Goal: Task Accomplishment & Management: Manage account settings

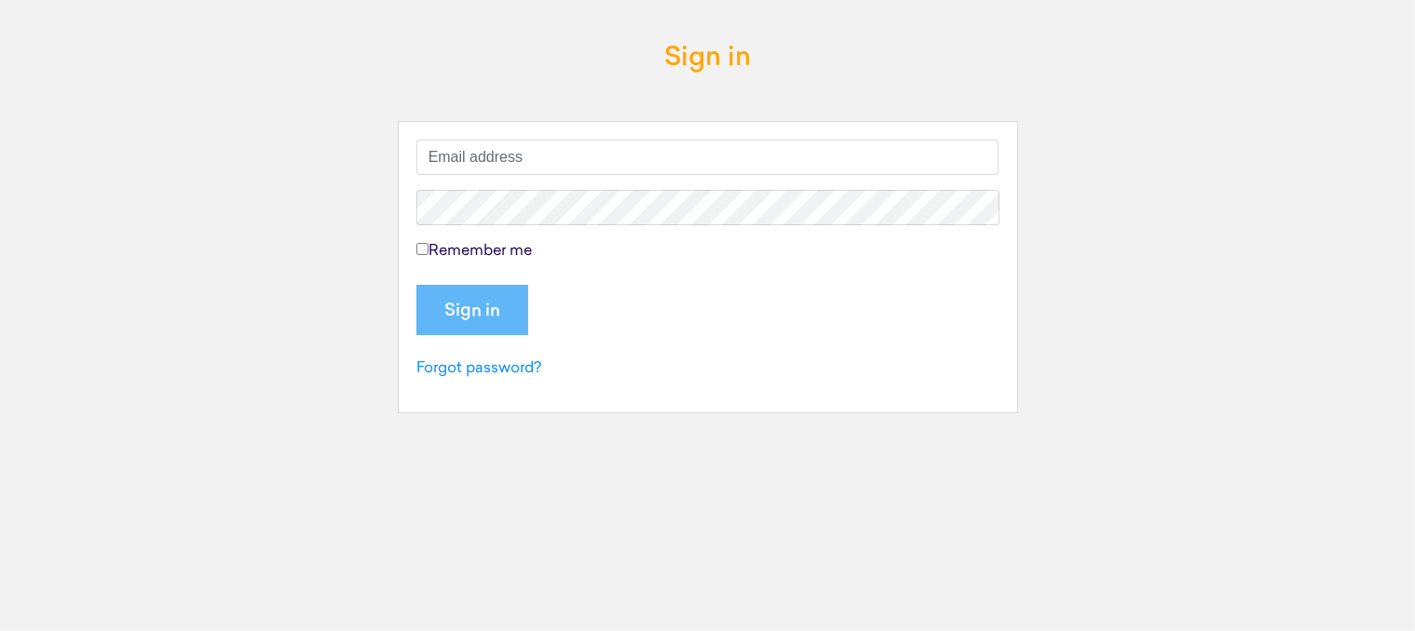
click at [220, 337] on div "Sign in Remember me Sign in Forgot password?" at bounding box center [708, 308] width 1062 height 557
click at [480, 150] on input "text" at bounding box center [707, 157] width 583 height 35
type input "becky@blueprintmortgages.co.uk"
click at [419, 251] on input "Remember me" at bounding box center [422, 249] width 12 height 12
checkbox input "true"
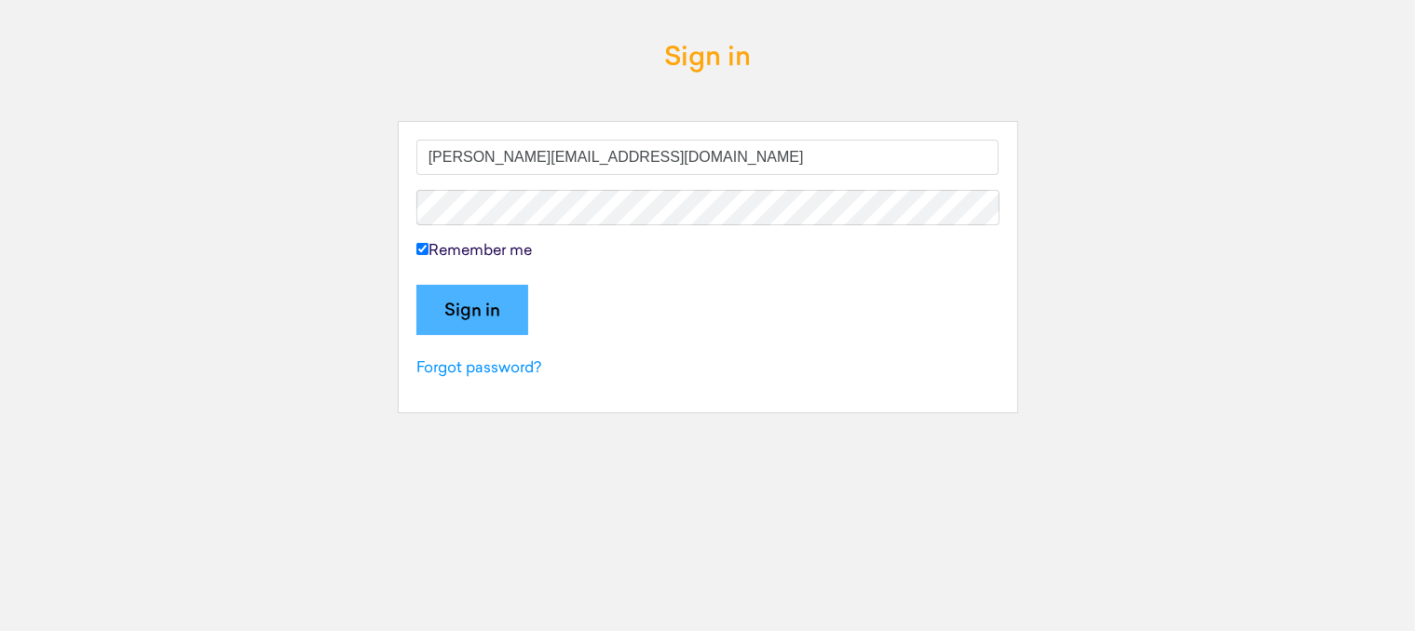
click at [456, 314] on input "Sign in" at bounding box center [472, 310] width 112 height 50
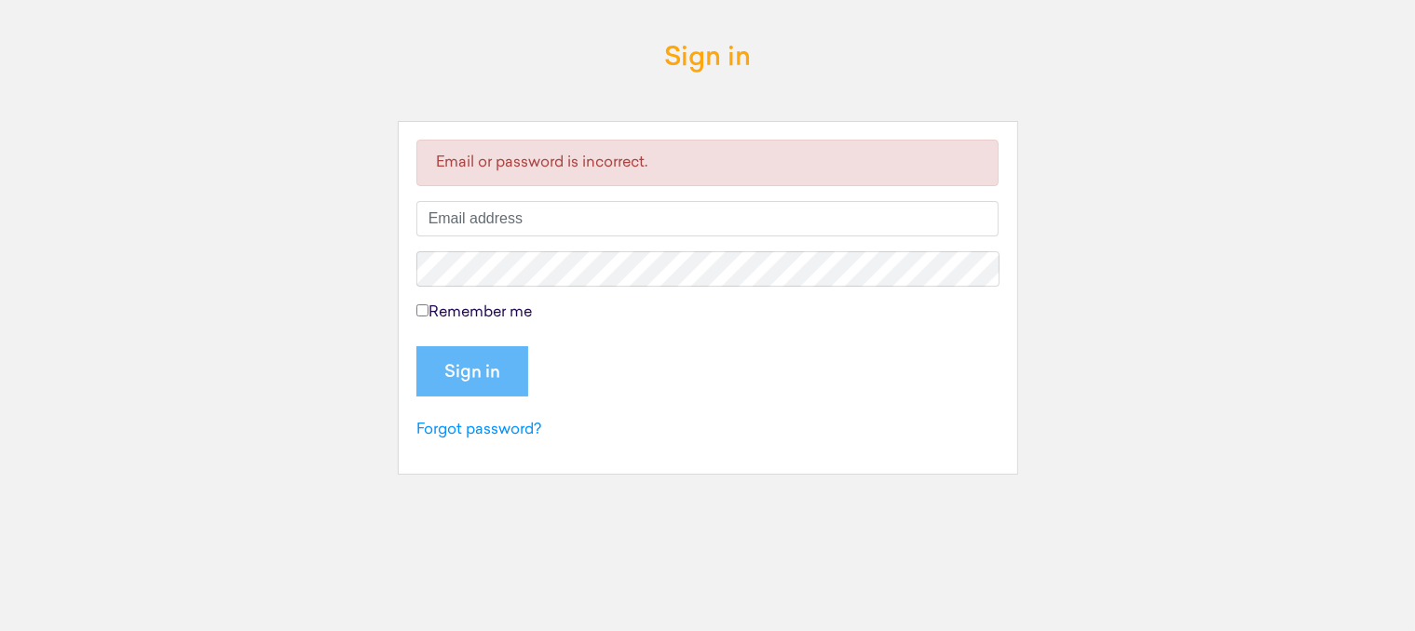
click at [501, 222] on input "text" at bounding box center [707, 218] width 583 height 35
